Goal: Task Accomplishment & Management: Use online tool/utility

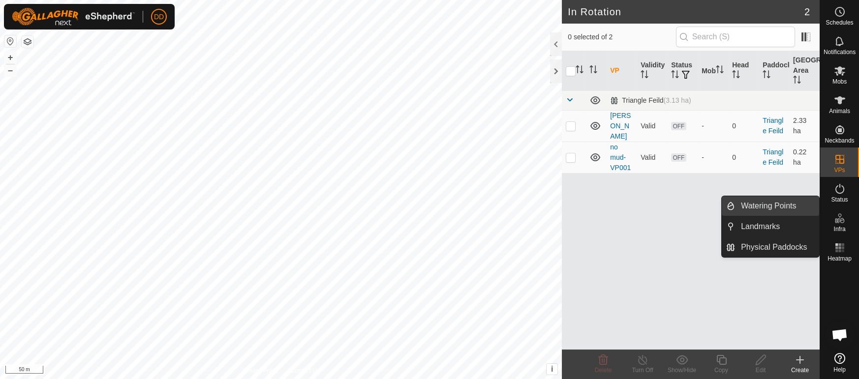
scroll to position [2391, 0]
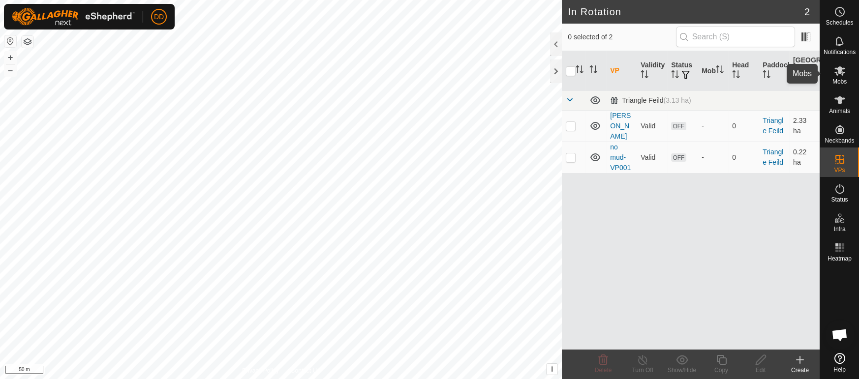
click at [838, 73] on icon at bounding box center [840, 70] width 11 height 9
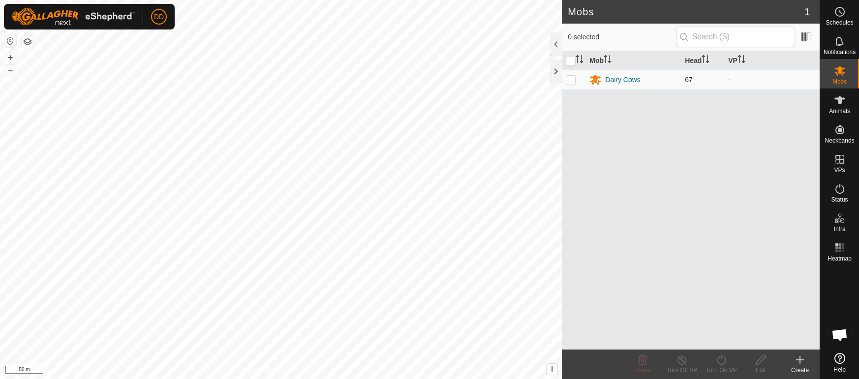
click at [570, 83] on p-checkbox at bounding box center [571, 80] width 10 height 8
checkbox input "true"
click at [719, 362] on icon at bounding box center [722, 360] width 12 height 12
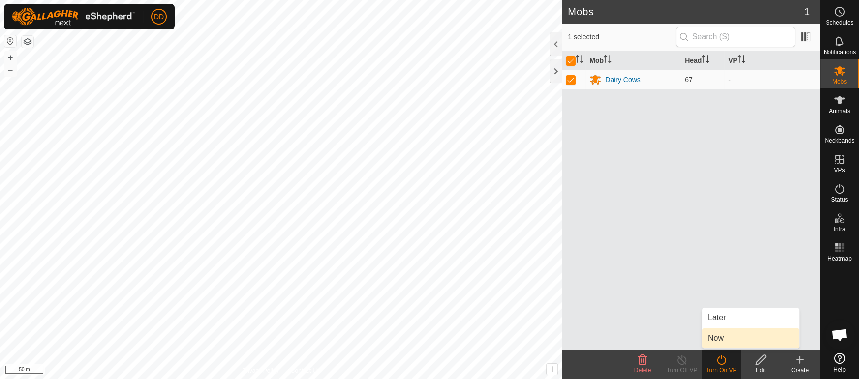
click at [720, 345] on link "Now" at bounding box center [750, 339] width 97 height 20
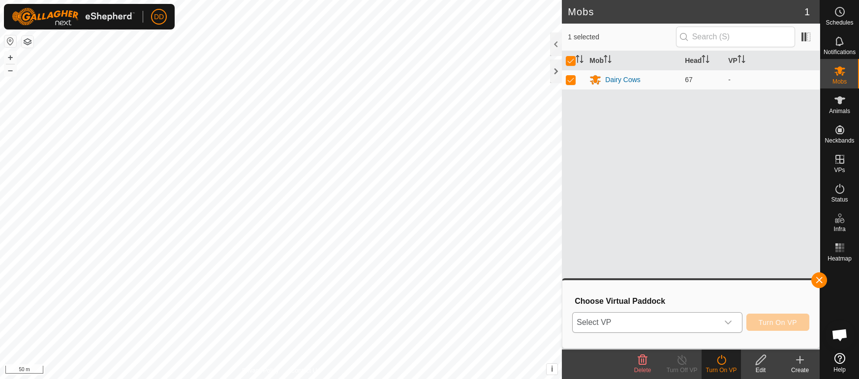
click at [636, 328] on span "Select VP" at bounding box center [645, 323] width 145 height 20
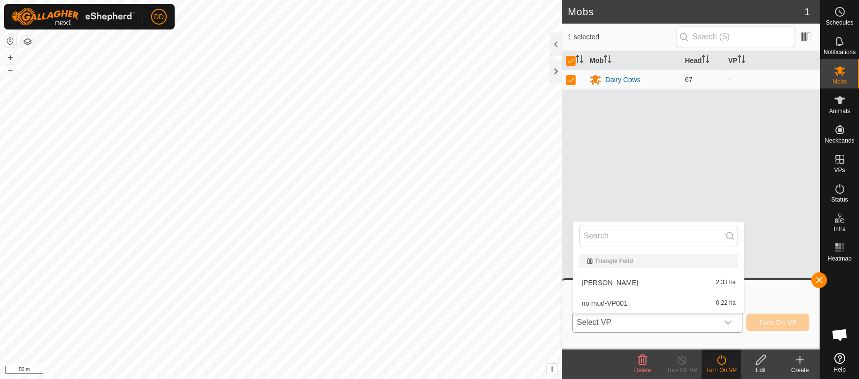
click at [596, 278] on li "[PERSON_NAME] 2.33 ha" at bounding box center [658, 283] width 171 height 20
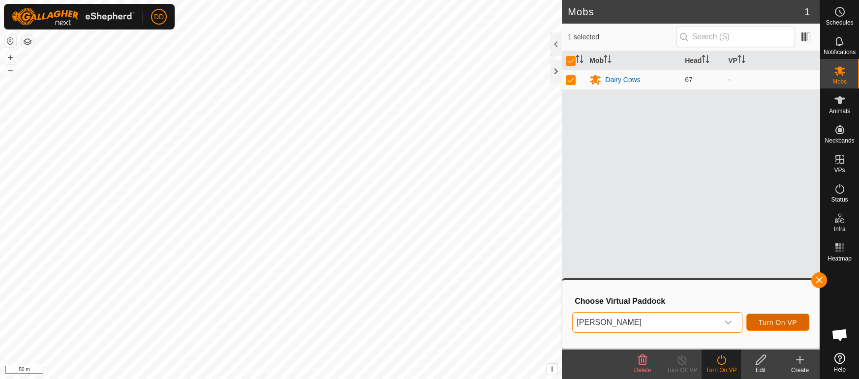
click at [768, 324] on span "Turn On VP" at bounding box center [778, 323] width 38 height 8
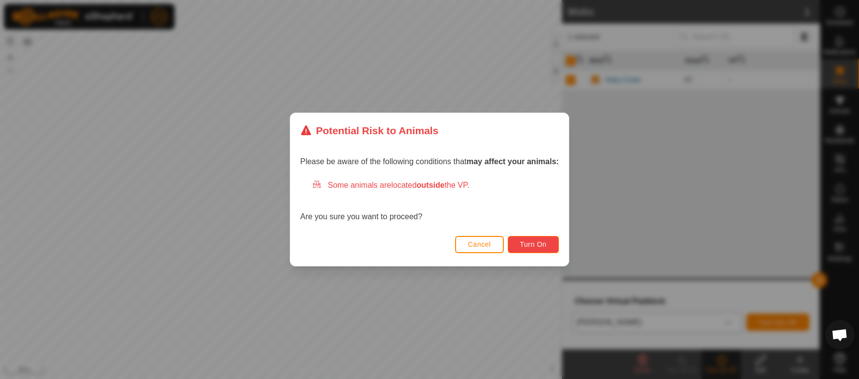
click at [531, 250] on button "Turn On" at bounding box center [533, 244] width 51 height 17
